Goal: Information Seeking & Learning: Learn about a topic

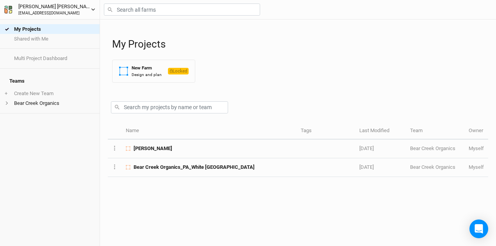
click at [94, 10] on icon "button" at bounding box center [93, 9] width 4 height 4
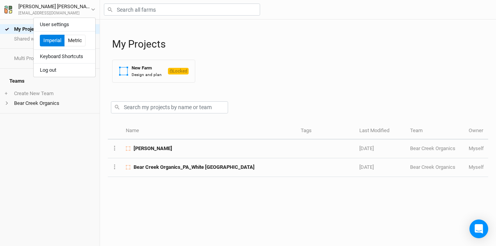
click at [70, 123] on div "My Projects Shared with Me Multi Project Dashboard Teams + Create New Team Bear…" at bounding box center [49, 133] width 99 height 227
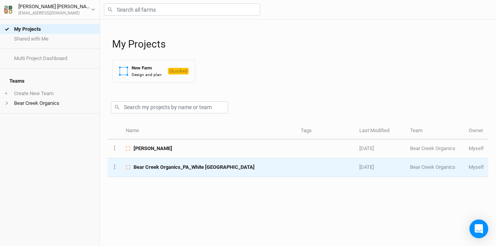
click at [238, 170] on div "Bear Creek Organics_PA_White [GEOGRAPHIC_DATA]" at bounding box center [209, 167] width 166 height 7
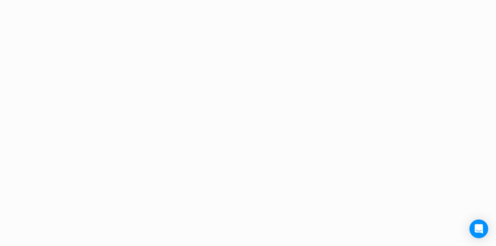
click at [238, 170] on div "Project Design Sections field area 0 acres planted area 0 acres stems 0 stems d…" at bounding box center [248, 123] width 496 height 246
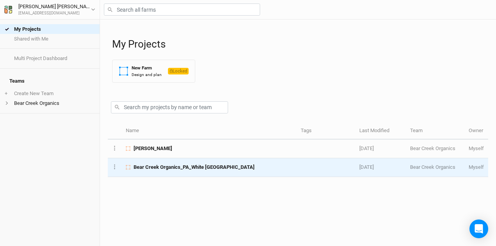
click at [213, 164] on span "Bear Creek Organics_PA_White [GEOGRAPHIC_DATA]" at bounding box center [193, 167] width 121 height 7
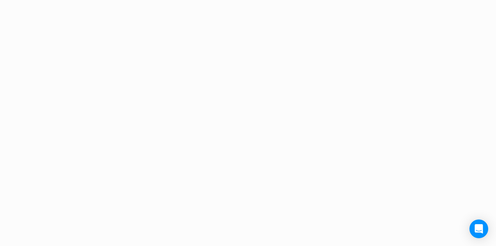
click at [213, 164] on div "Project Design Sections field area 0 acres planted area 0 acres stems 0 stems d…" at bounding box center [248, 123] width 496 height 246
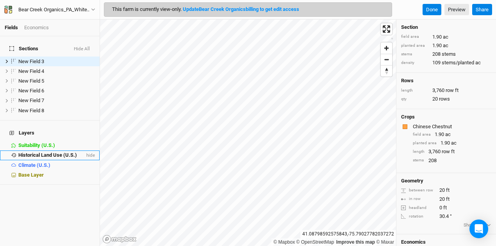
click at [35, 151] on li "Historical Land Use (U.S.) hide" at bounding box center [49, 156] width 99 height 10
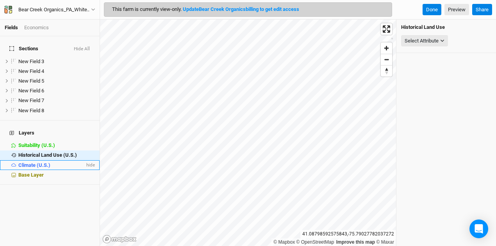
click at [32, 162] on span "Climate (U.S.)" at bounding box center [34, 165] width 32 height 6
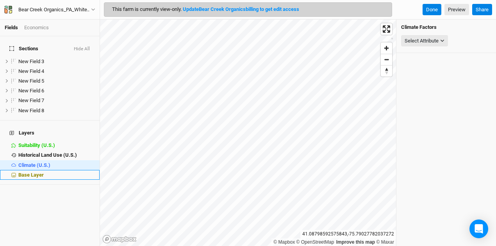
click at [30, 172] on span "Base Layer" at bounding box center [30, 175] width 25 height 6
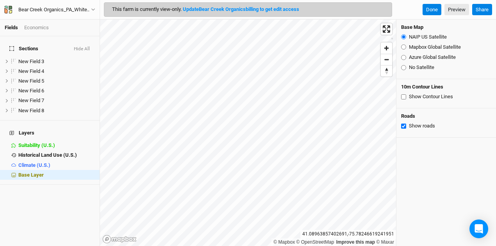
click at [402, 98] on input "Show Contour Lines" at bounding box center [403, 96] width 5 height 5
checkbox input "true"
click at [44, 27] on div "Economics" at bounding box center [36, 27] width 25 height 7
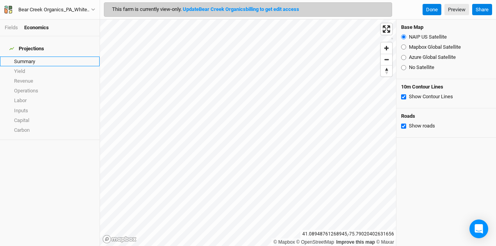
click at [30, 59] on link "Summary" at bounding box center [49, 62] width 99 height 10
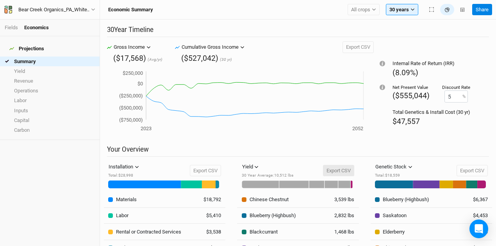
scroll to position [48, 0]
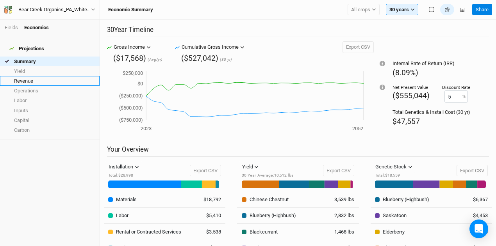
click at [27, 76] on link "Revenue" at bounding box center [49, 81] width 99 height 10
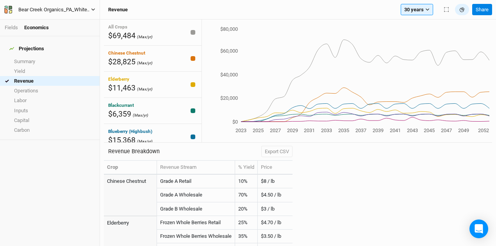
click at [91, 9] on icon "button" at bounding box center [93, 9] width 4 height 4
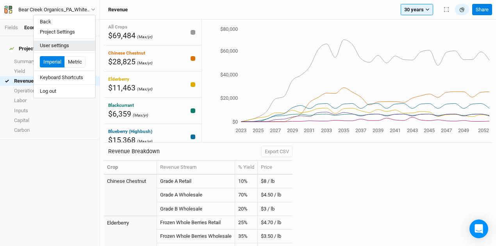
click at [66, 42] on button "User settings" at bounding box center [65, 46] width 62 height 10
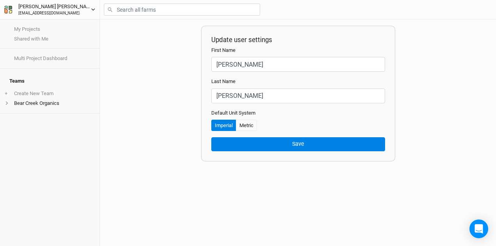
click at [62, 7] on div "[PERSON_NAME]" at bounding box center [54, 7] width 73 height 8
click at [67, 11] on div "[EMAIL_ADDRESS][DOMAIN_NAME]" at bounding box center [54, 14] width 73 height 6
click at [94, 9] on icon "button" at bounding box center [93, 10] width 4 height 2
click at [137, 136] on div "Update user settings First Name [PERSON_NAME] Last Name [PERSON_NAME] Unit Syst…" at bounding box center [298, 133] width 396 height 227
